Goal: Task Accomplishment & Management: Complete application form

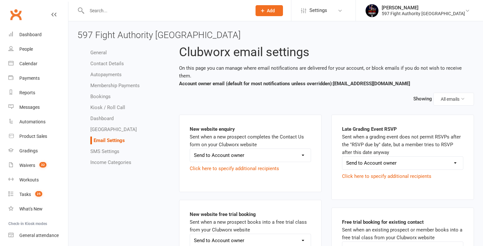
select select "do_not_send"
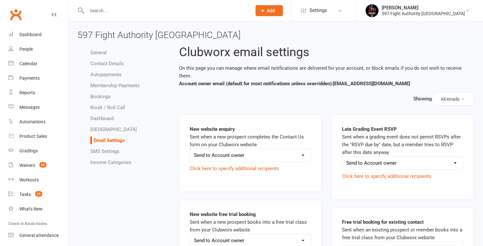
select select "do_not_send"
click at [12, 48] on icon at bounding box center [10, 48] width 5 height 5
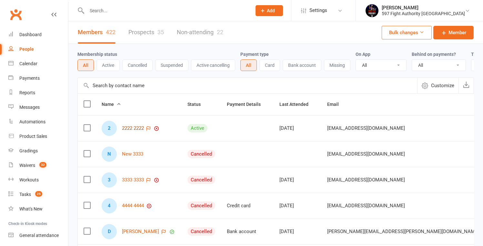
click at [131, 131] on link "2222 2222" at bounding box center [133, 128] width 22 height 5
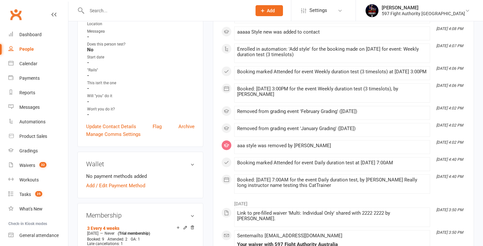
scroll to position [198, 0]
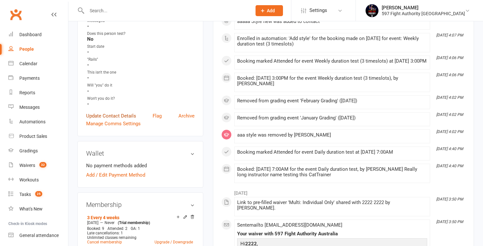
click at [111, 113] on link "Update Contact Details" at bounding box center [111, 116] width 50 height 8
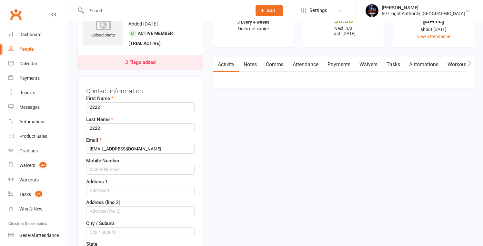
scroll to position [30, 0]
click at [254, 64] on link "Notes" at bounding box center [250, 64] width 22 height 15
click at [240, 68] on link "Notes" at bounding box center [250, 64] width 22 height 15
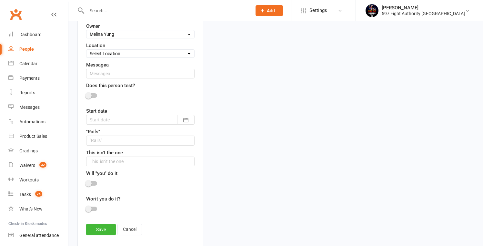
scroll to position [414, 0]
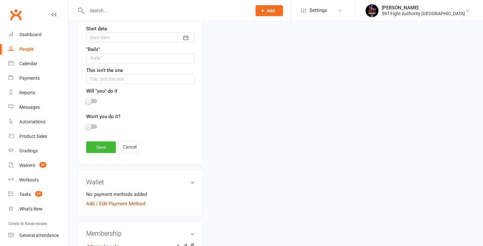
click at [127, 204] on link "Add / Edit Payment Method" at bounding box center [115, 204] width 59 height 8
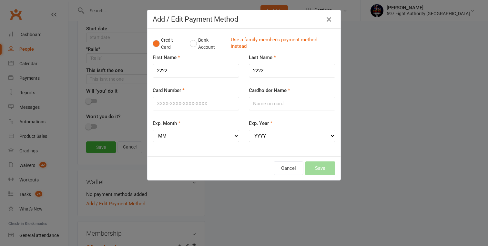
click at [327, 17] on icon "button" at bounding box center [329, 20] width 8 height 8
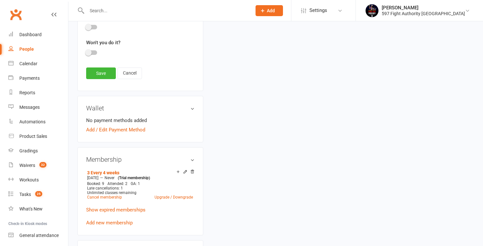
scroll to position [540, 0]
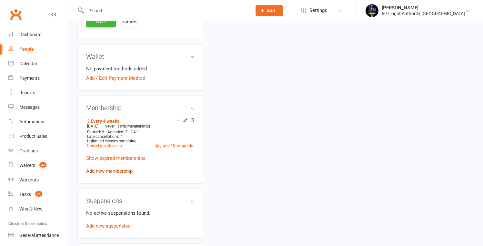
click at [109, 170] on link "Add new membership" at bounding box center [109, 171] width 47 height 6
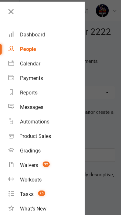
click at [11, 10] on icon at bounding box center [10, 11] width 9 height 9
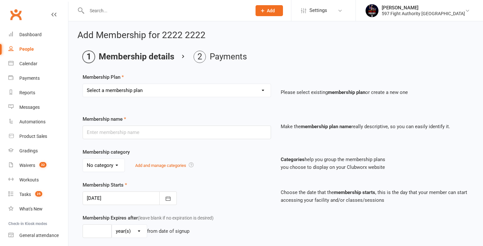
click at [177, 91] on select "Select a membership plan Create new Membership Plan Kids Classes Casual No Fail…" at bounding box center [177, 90] width 188 height 13
select select "2"
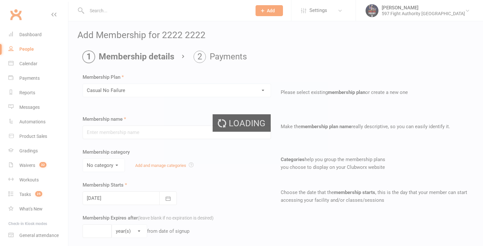
type input "Casual No Failure"
select select "0"
type input "1"
select select "2"
type input "6"
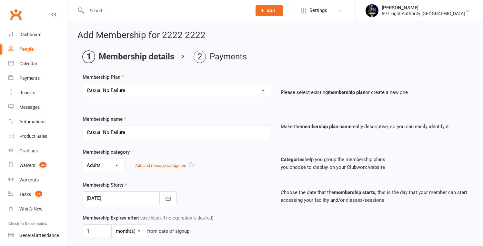
scroll to position [194, 0]
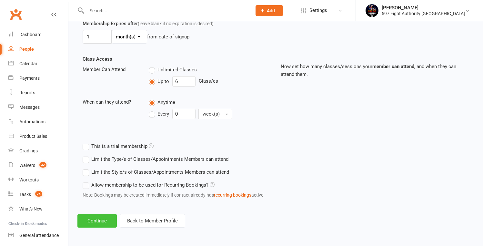
click at [107, 225] on button "Continue" at bounding box center [97, 221] width 39 height 14
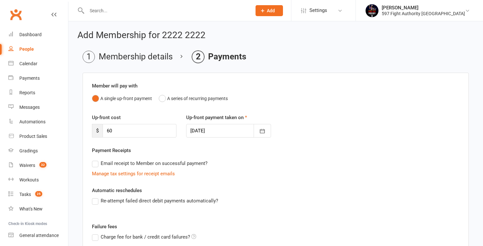
click at [124, 57] on li "Membership details" at bounding box center [128, 57] width 90 height 12
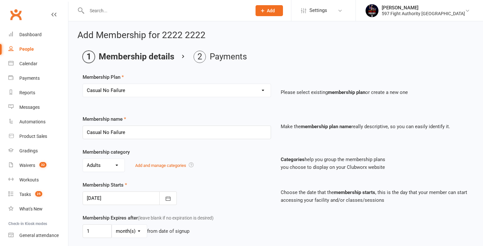
click at [123, 56] on li "Membership details" at bounding box center [129, 57] width 92 height 12
click at [214, 57] on li "Payments" at bounding box center [220, 57] width 53 height 12
click at [25, 48] on div "People" at bounding box center [26, 49] width 15 height 5
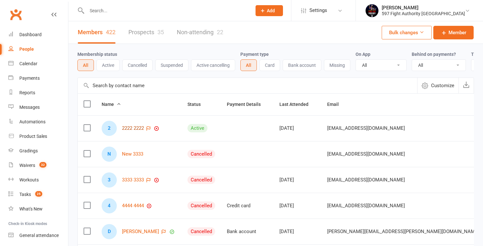
click at [129, 131] on link "2222 2222" at bounding box center [133, 128] width 22 height 5
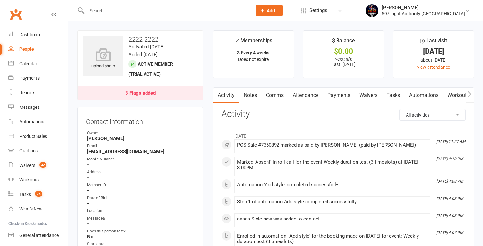
click at [22, 49] on div "People" at bounding box center [26, 49] width 15 height 5
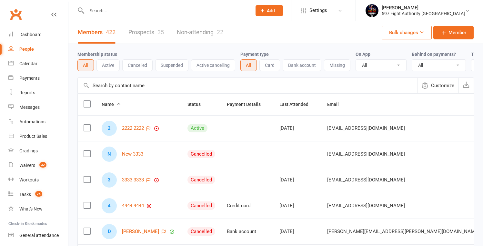
click at [159, 28] on link "Prospects 35" at bounding box center [147, 32] width 36 height 22
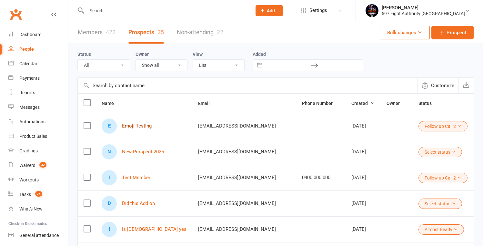
click at [138, 125] on link "Emoji Testing" at bounding box center [137, 125] width 30 height 5
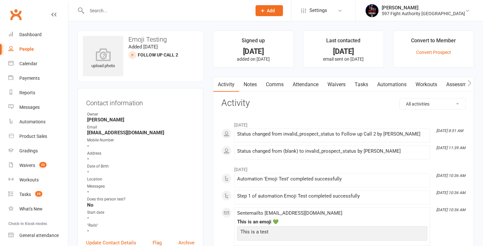
click at [29, 51] on div "People" at bounding box center [26, 49] width 15 height 5
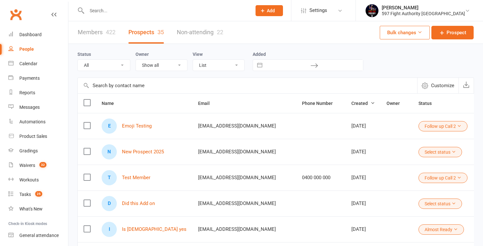
click at [97, 36] on link "Members 422" at bounding box center [97, 32] width 38 height 22
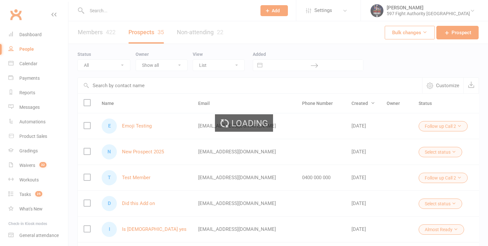
click at [96, 35] on div "Loading" at bounding box center [244, 123] width 488 height 246
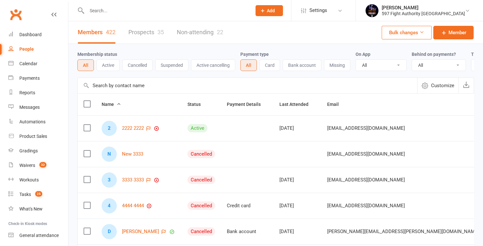
click at [137, 136] on div "2 2222 2222" at bounding box center [139, 128] width 74 height 15
click at [137, 131] on link "2222 2222" at bounding box center [133, 128] width 22 height 5
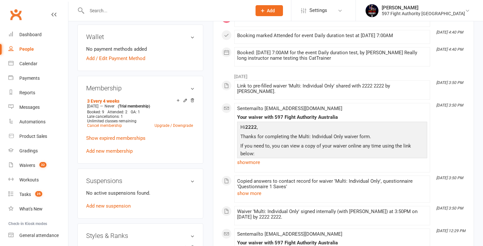
scroll to position [438, 0]
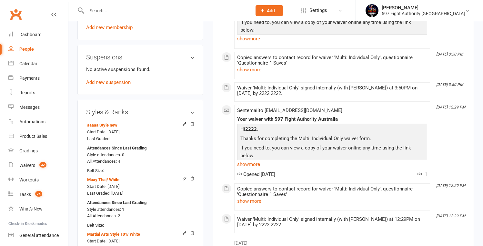
click at [105, 83] on div "No active suspensions found. Add new suspension" at bounding box center [140, 76] width 109 height 21
click at [105, 82] on link "Add new suspension" at bounding box center [108, 82] width 45 height 6
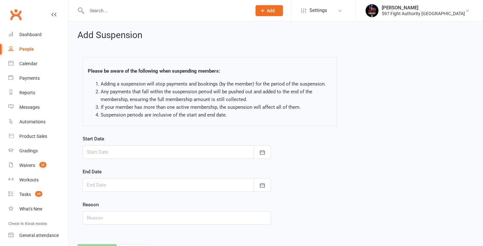
click at [390, 160] on div "Start Date [DATE] Sun Mon Tue Wed Thu Fri Sat 31 27 28 29 30 31 01 02 32 03 04 …" at bounding box center [276, 184] width 396 height 99
drag, startPoint x: 304, startPoint y: 154, endPoint x: 272, endPoint y: 173, distance: 37.1
click at [304, 154] on div "Start Date [DATE] Sun Mon Tue Wed Thu Fri Sat 31 27 28 29 30 31 01 02 32 03 04 …" at bounding box center [276, 184] width 396 height 99
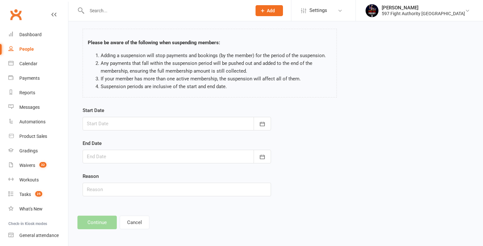
scroll to position [30, 0]
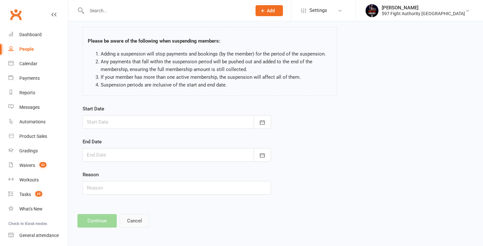
click at [145, 221] on button "Cancel" at bounding box center [135, 221] width 30 height 14
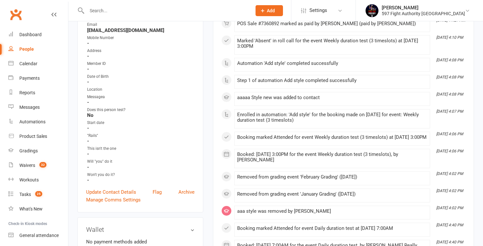
scroll to position [306, 0]
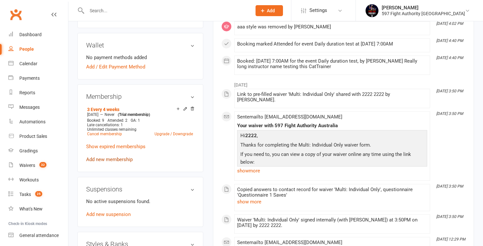
click at [106, 158] on link "Add new membership" at bounding box center [109, 160] width 47 height 6
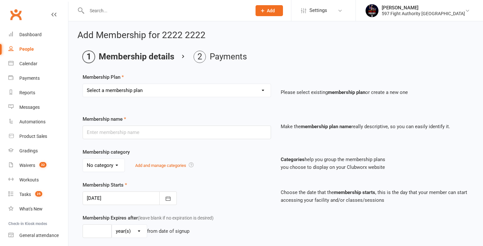
click at [169, 91] on select "Select a membership plan Create new Membership Plan Kids Classes Casual No Fail…" at bounding box center [177, 90] width 188 height 13
select select "3"
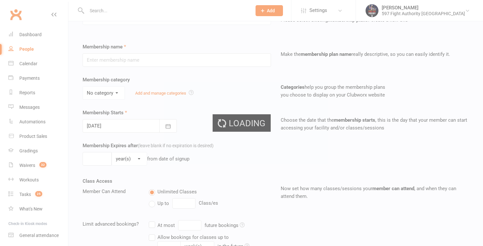
scroll to position [202, 0]
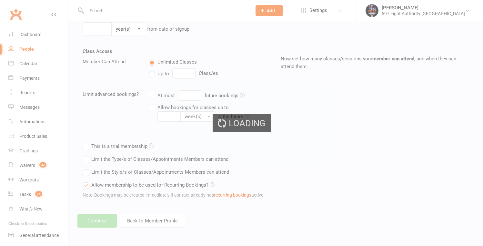
type input "1 pw Class restrict No recur"
select select "0"
type input "2"
select select "1"
type input "1"
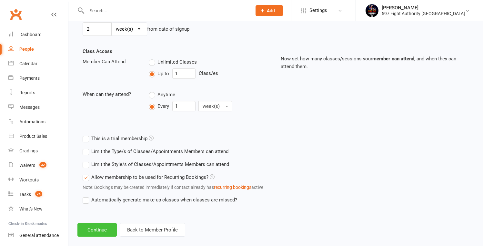
click at [99, 231] on button "Continue" at bounding box center [97, 230] width 39 height 14
